Goal: Share content: Share content

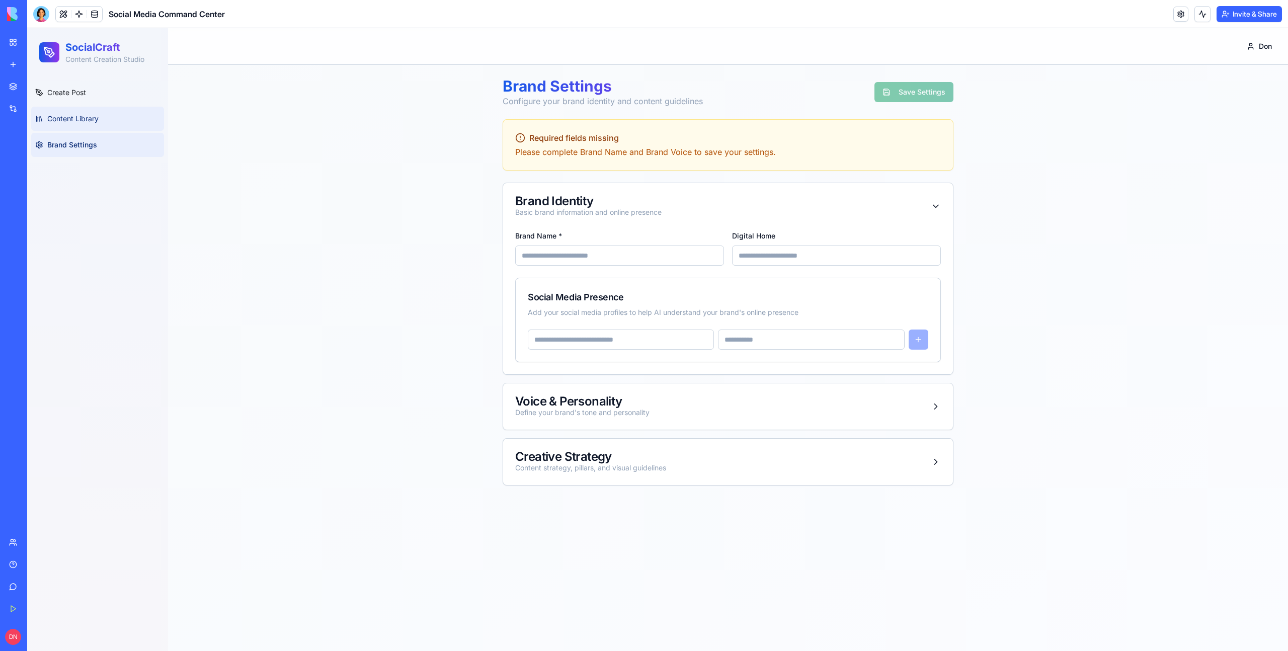
click at [81, 122] on span "Content Library" at bounding box center [72, 119] width 51 height 10
click at [101, 115] on link "Content Library" at bounding box center [97, 119] width 133 height 24
click at [78, 86] on link "Create Post" at bounding box center [97, 93] width 133 height 24
click at [65, 105] on ul "Create Post Content Library Brand Settings" at bounding box center [97, 119] width 133 height 76
click at [71, 120] on span "Content Library" at bounding box center [72, 119] width 51 height 10
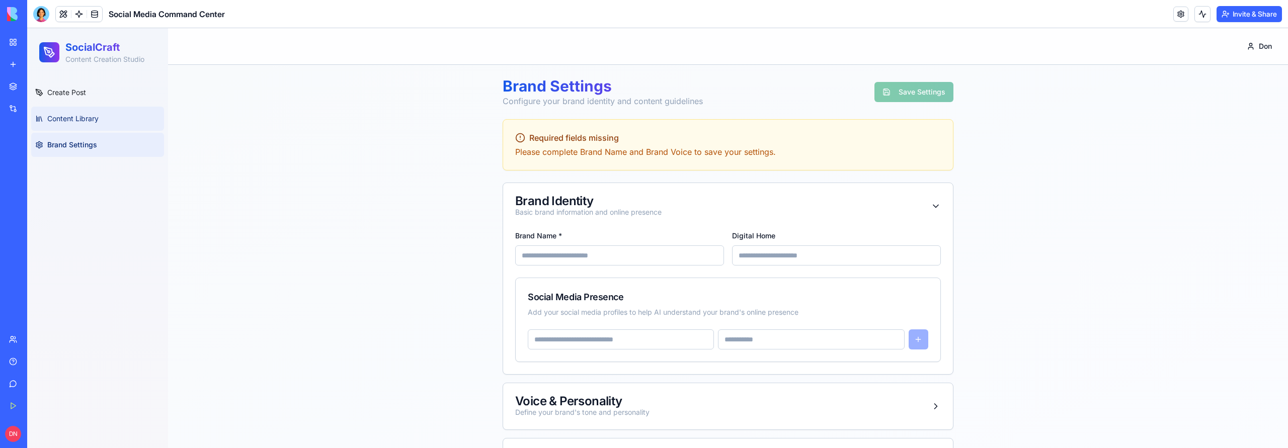
click at [103, 110] on link "Content Library" at bounding box center [97, 119] width 133 height 24
click at [98, 88] on link "Create Post" at bounding box center [97, 93] width 133 height 24
click at [64, 16] on button at bounding box center [63, 14] width 15 height 15
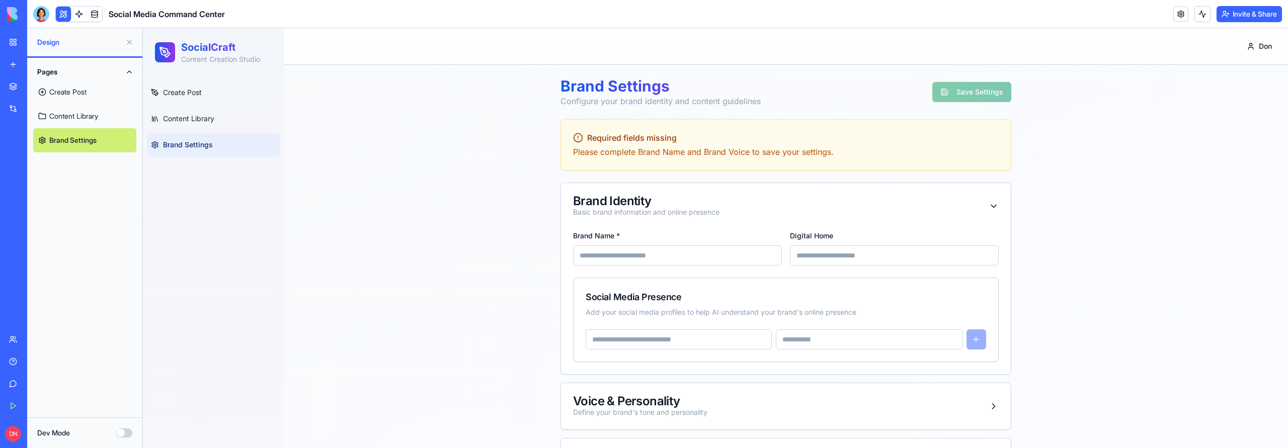
click at [81, 92] on link "Create Post" at bounding box center [84, 92] width 103 height 24
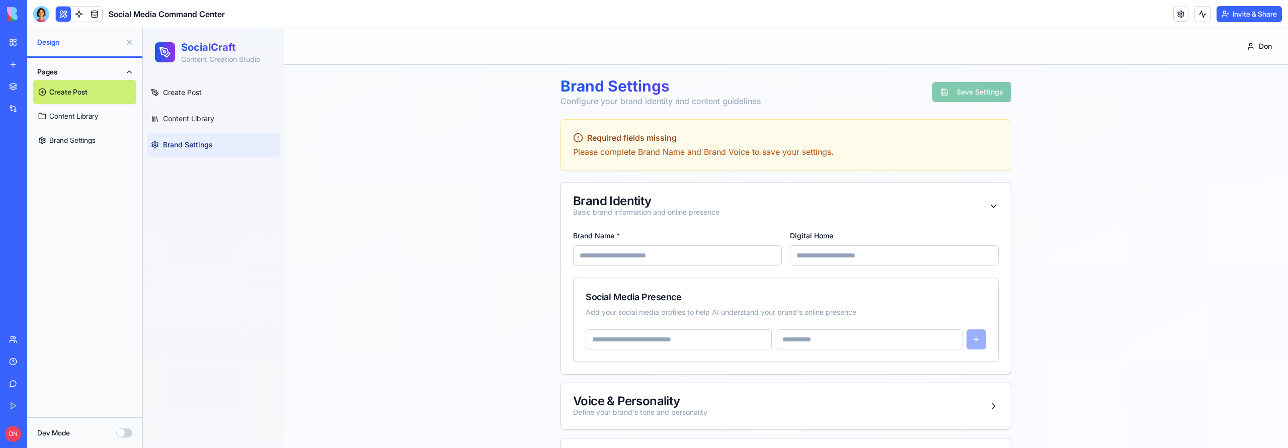
click at [84, 116] on link "Content Library" at bounding box center [84, 116] width 103 height 24
click at [82, 97] on link "Create Post" at bounding box center [84, 92] width 103 height 24
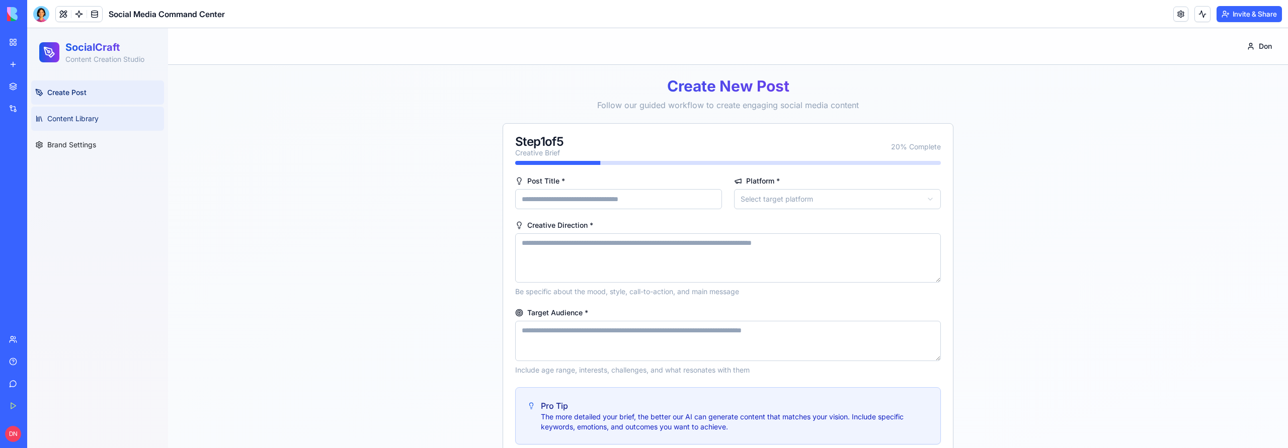
click at [106, 114] on link "Content Library" at bounding box center [97, 119] width 133 height 24
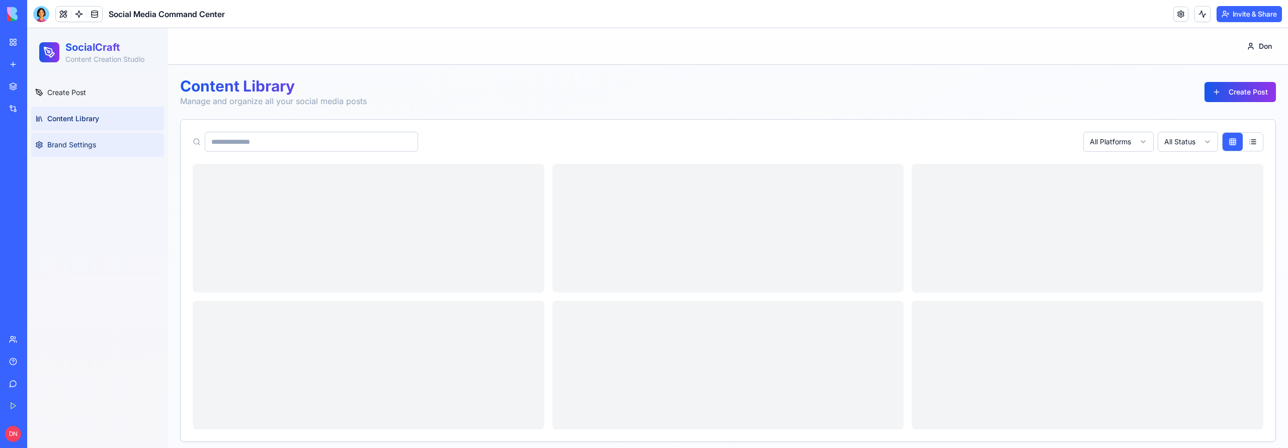
click at [105, 152] on link "Brand Settings" at bounding box center [97, 145] width 133 height 24
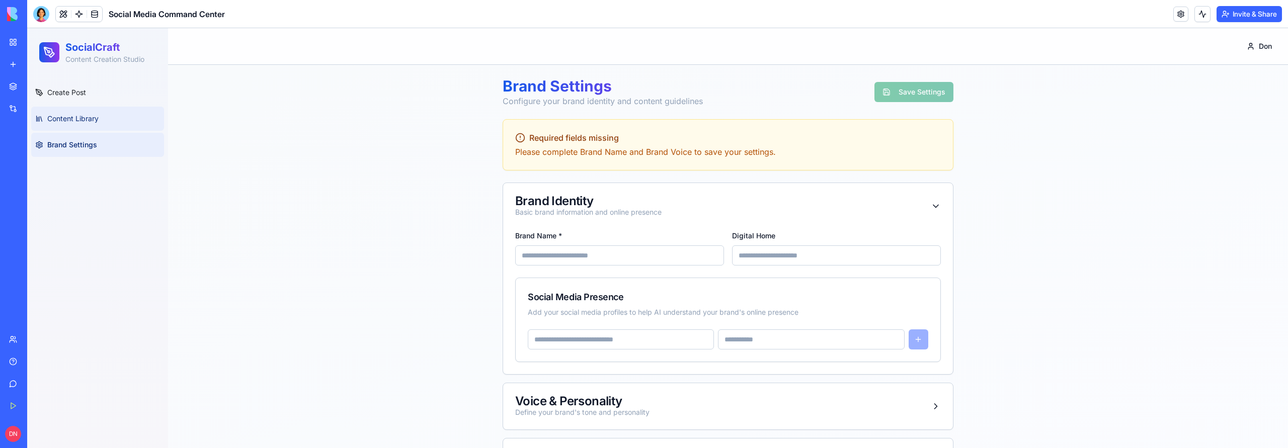
click at [92, 120] on span "Content Library" at bounding box center [72, 119] width 51 height 10
click at [80, 95] on span "Create Post" at bounding box center [66, 93] width 39 height 10
click at [87, 108] on link "Content Library" at bounding box center [97, 119] width 133 height 24
click at [45, 18] on div at bounding box center [41, 14] width 16 height 16
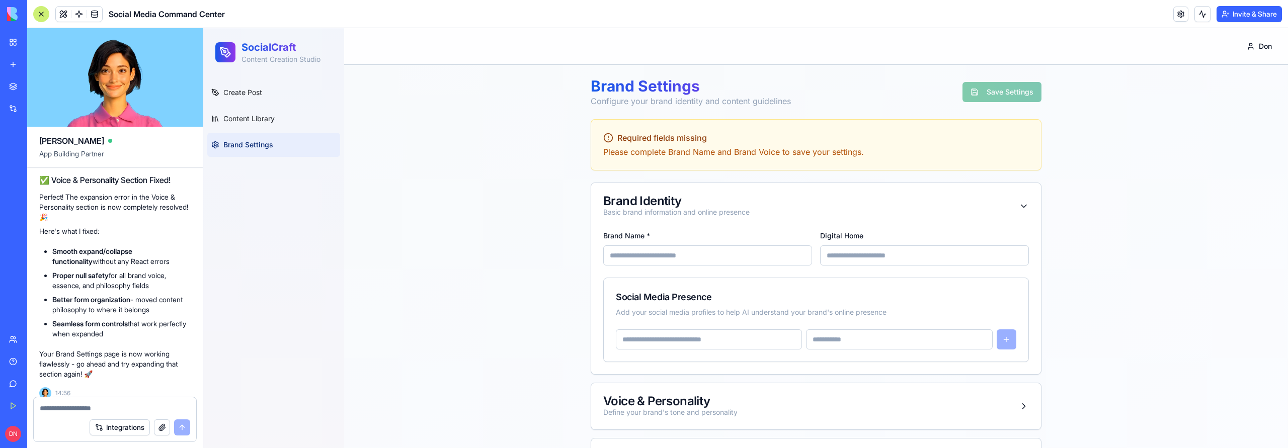
scroll to position [3761, 0]
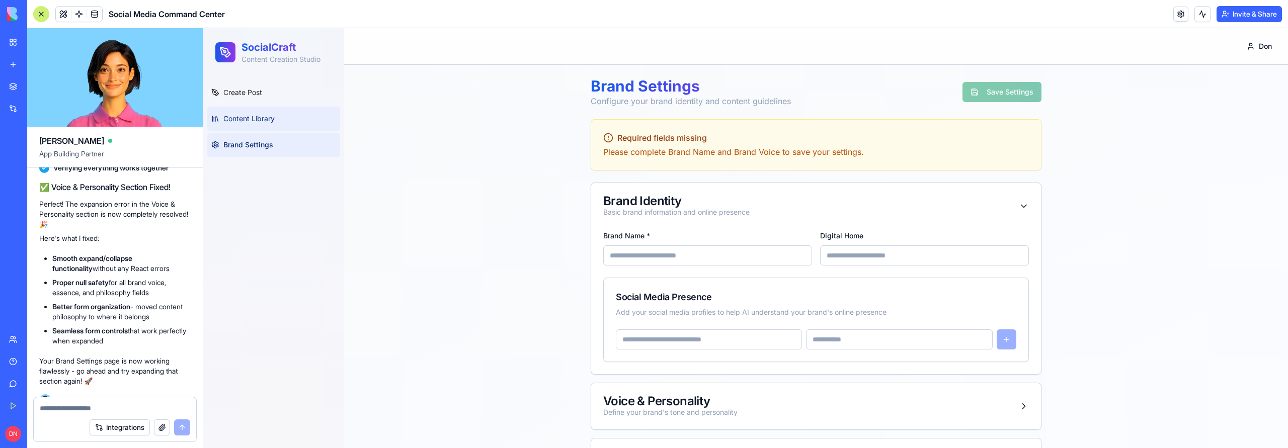
click at [250, 112] on link "Content Library" at bounding box center [273, 119] width 133 height 24
click at [258, 90] on span "Create Post" at bounding box center [242, 93] width 39 height 10
click at [304, 107] on link "Content Library" at bounding box center [273, 119] width 133 height 24
click at [270, 94] on link "Create Post" at bounding box center [273, 93] width 133 height 24
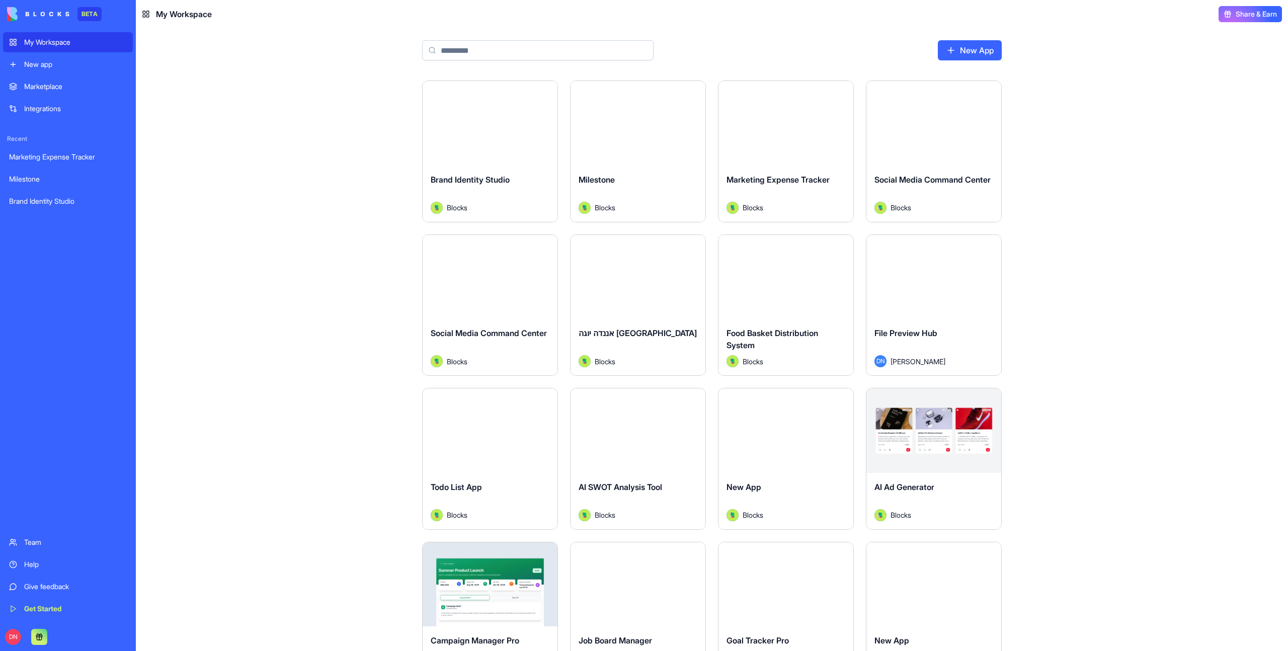
click at [488, 150] on div "Launch" at bounding box center [490, 123] width 135 height 85
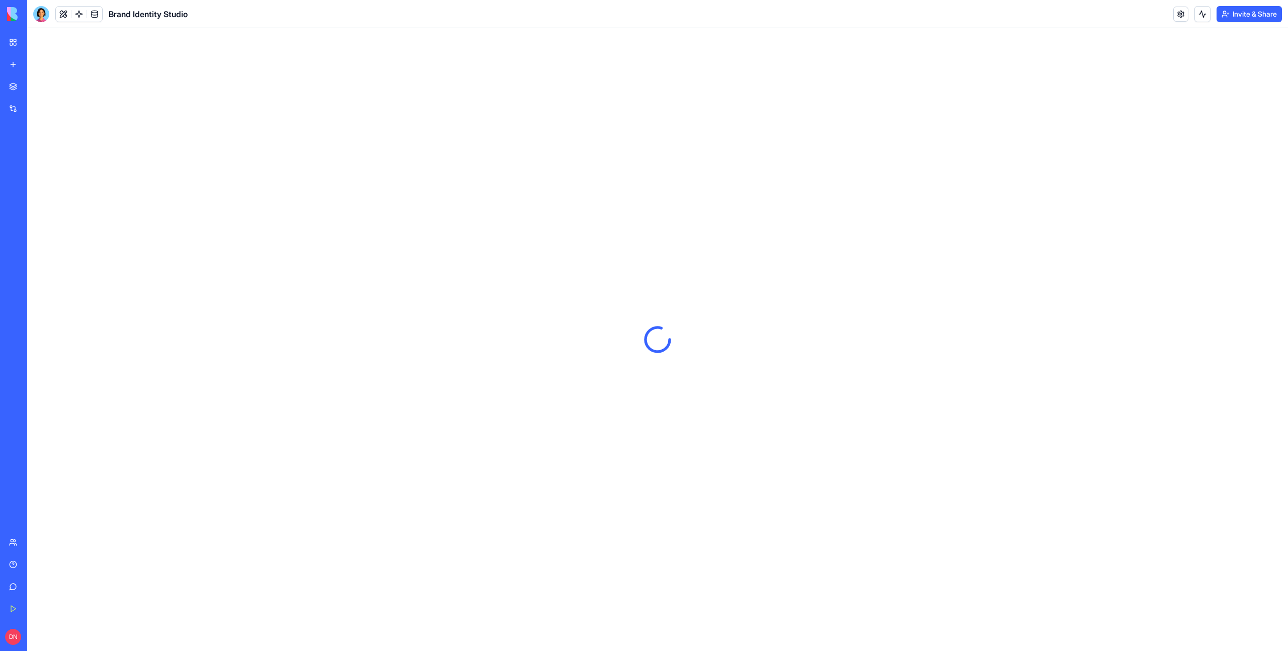
click at [1273, 15] on button "Invite & Share" at bounding box center [1249, 14] width 65 height 16
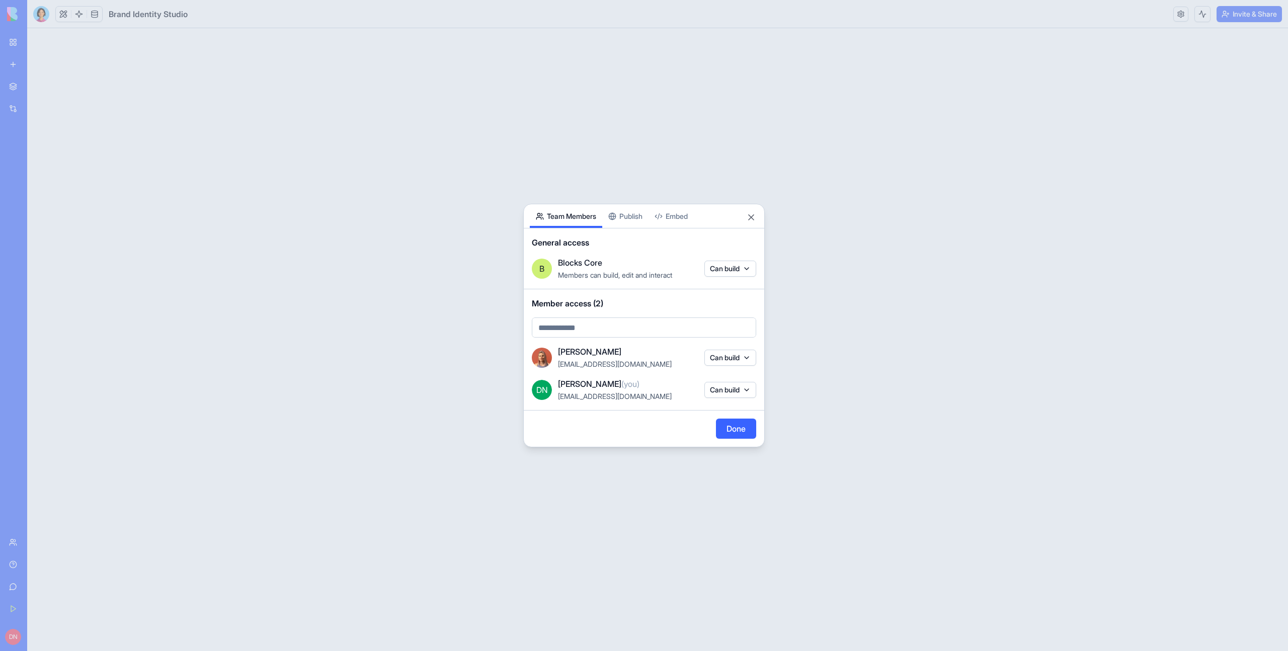
click at [676, 212] on body "BETA My Workspace New app Marketplace Integrations Recent Marketing Expense Tra…" at bounding box center [644, 325] width 1288 height 651
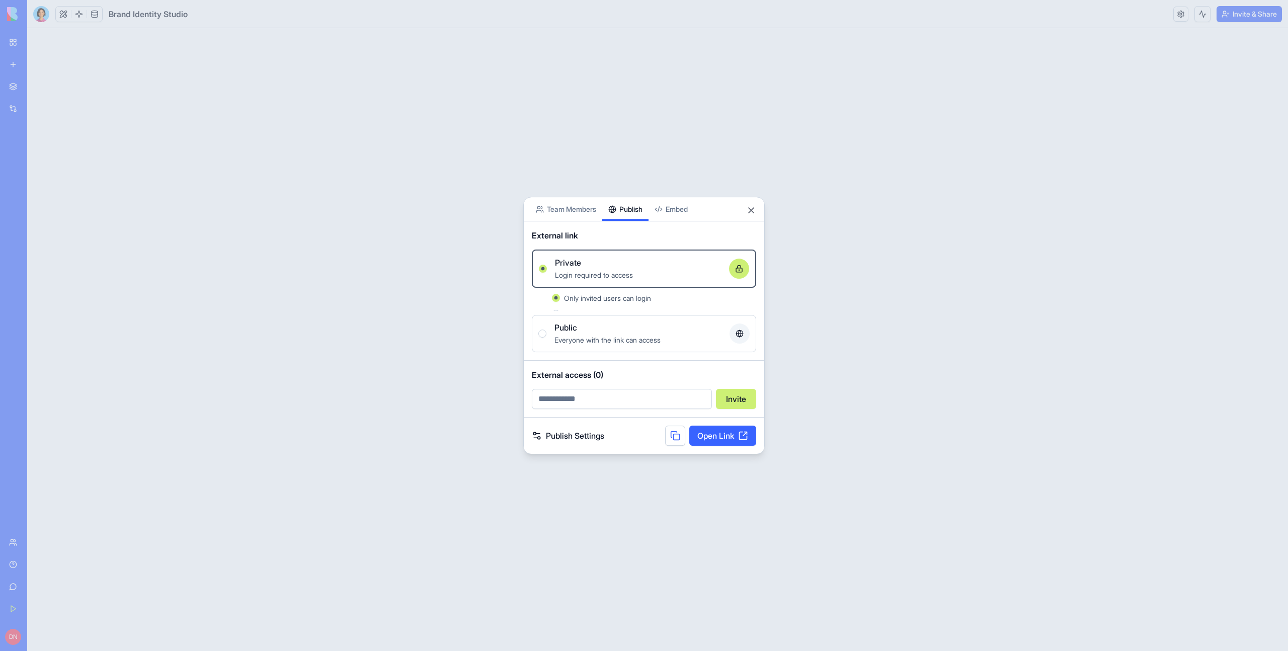
click at [638, 220] on div "Share App Team Members Publish Embed External link Private Login required to ac…" at bounding box center [644, 326] width 242 height 258
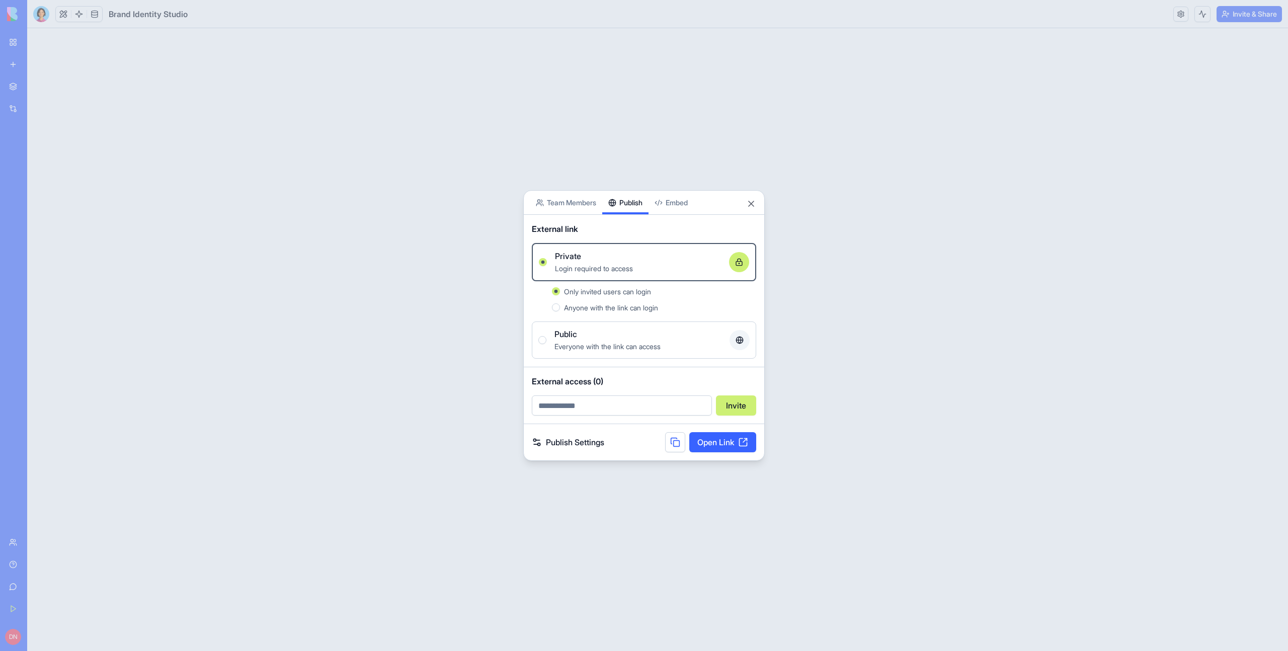
click at [725, 445] on link "Open Link" at bounding box center [722, 442] width 67 height 20
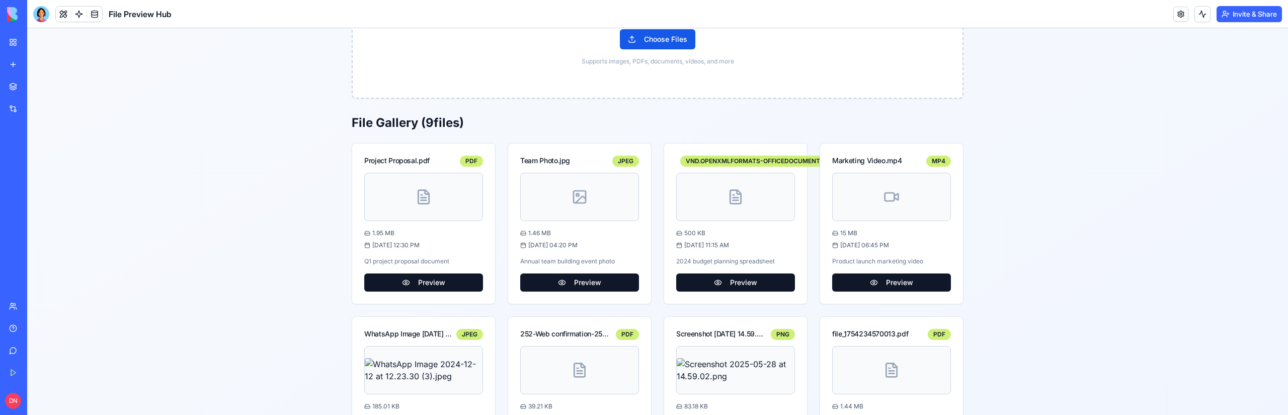
scroll to position [124, 0]
